Goal: Browse casually

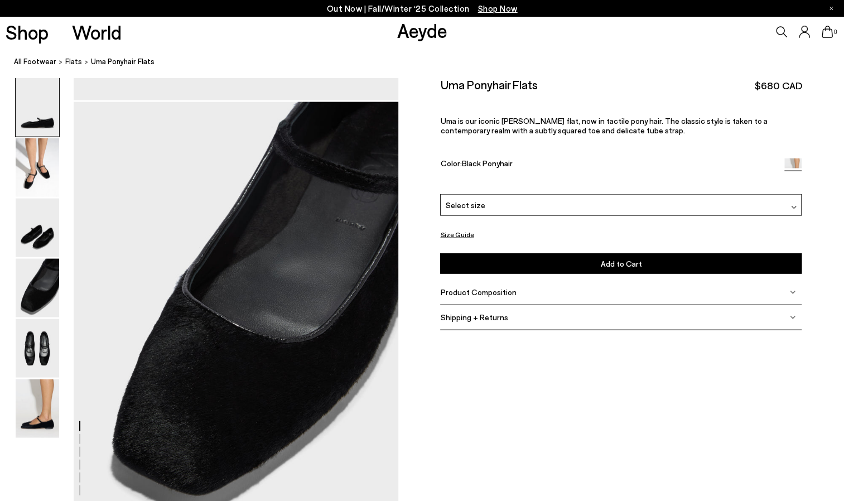
scroll to position [870, 0]
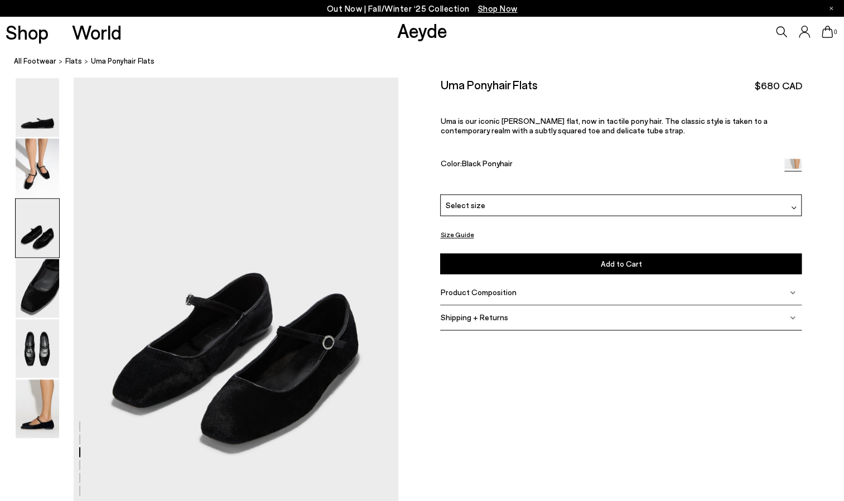
click at [673, 365] on div at bounding box center [422, 509] width 844 height 2605
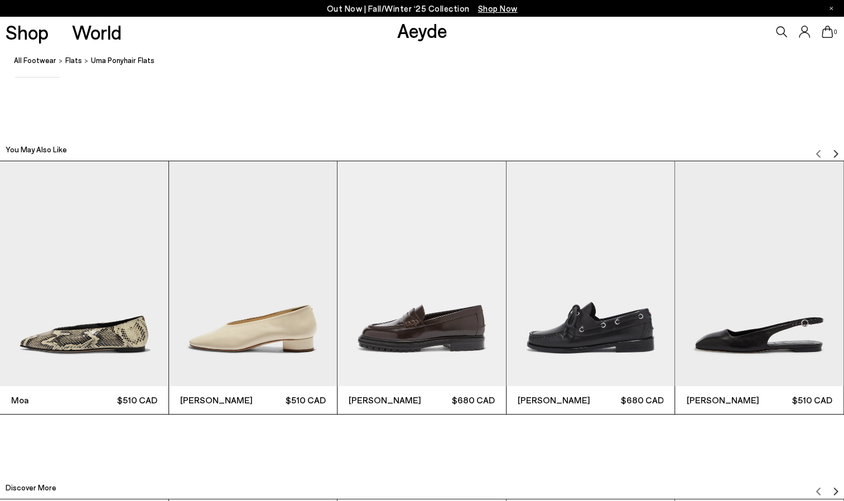
scroll to position [2614, 0]
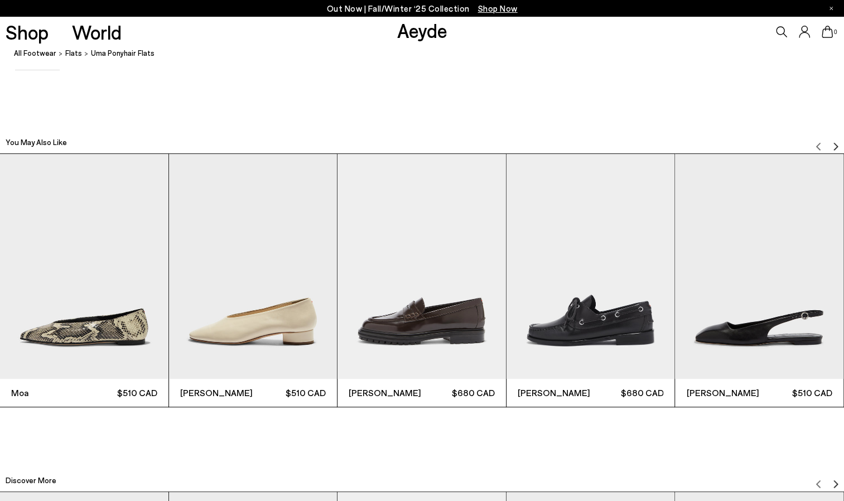
click at [268, 307] on img "2 / 12" at bounding box center [253, 266] width 169 height 224
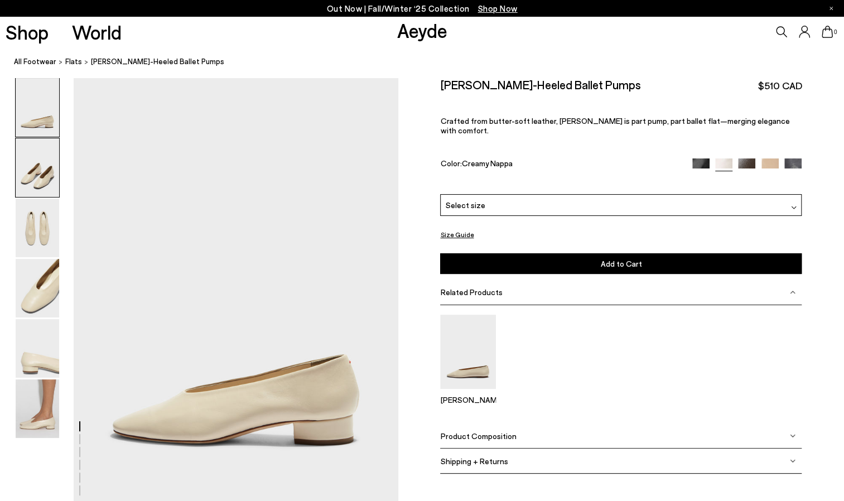
click at [42, 179] on img at bounding box center [38, 167] width 44 height 59
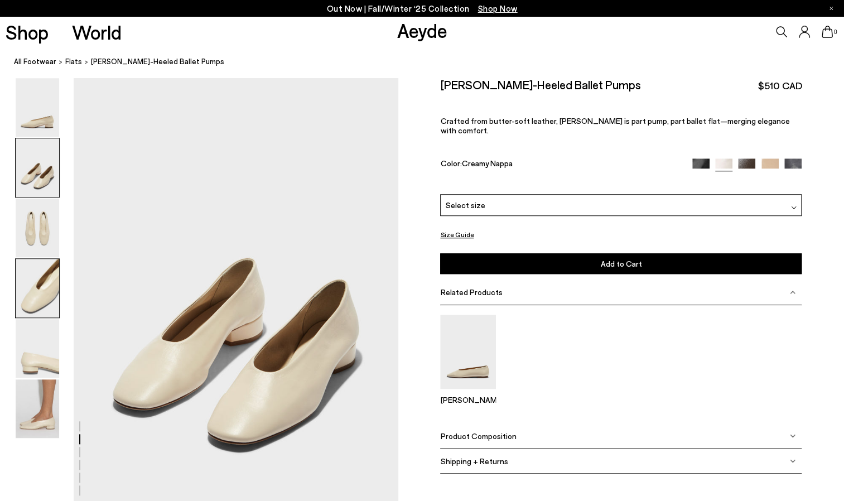
click at [36, 270] on img at bounding box center [38, 288] width 44 height 59
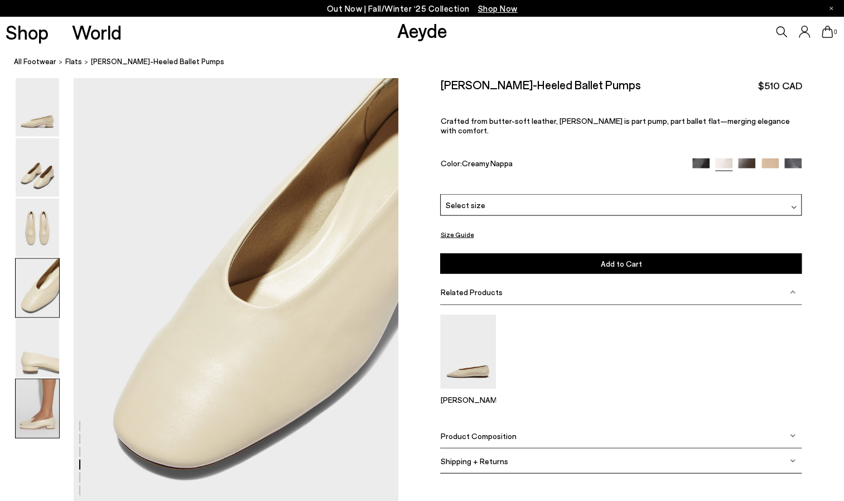
click at [30, 383] on img at bounding box center [38, 409] width 44 height 59
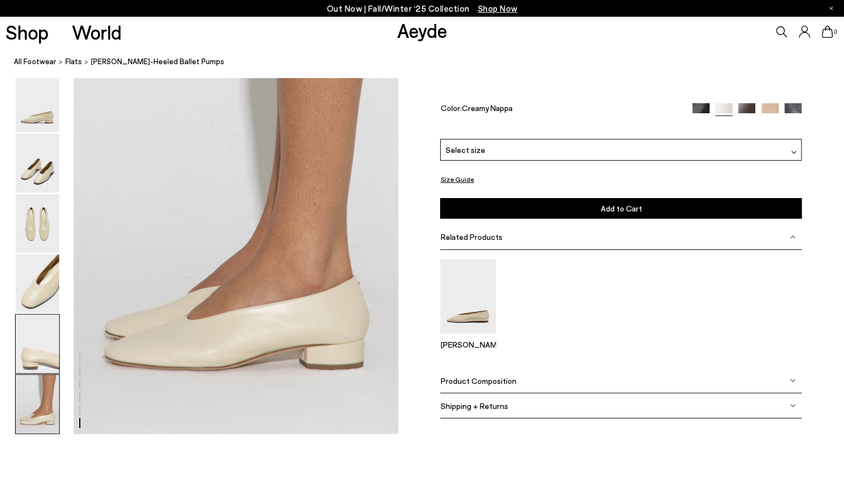
click at [39, 338] on img at bounding box center [38, 344] width 44 height 59
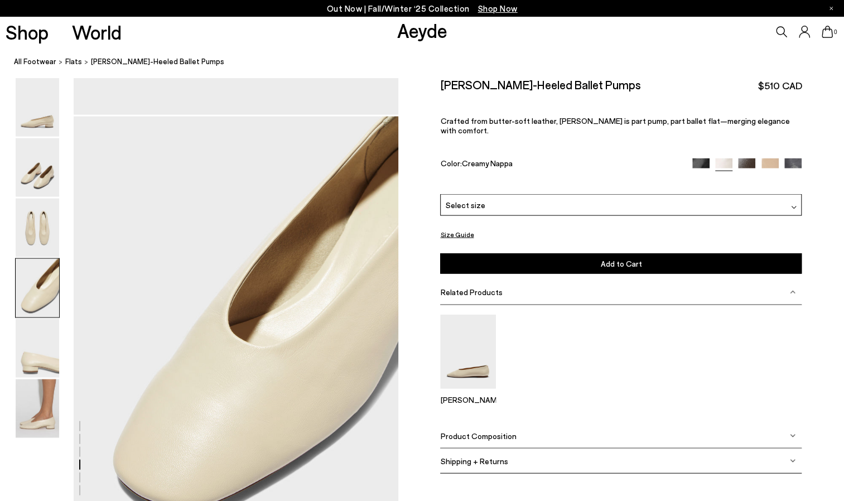
scroll to position [1202, 0]
